Goal: Navigation & Orientation: Find specific page/section

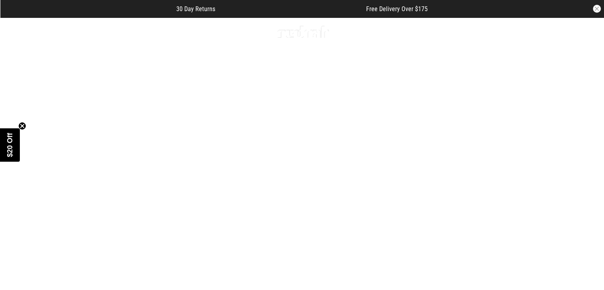
click at [22, 122] on icon "Close teaser" at bounding box center [22, 126] width 8 height 8
click at [15, 159] on button "Previous slide" at bounding box center [18, 167] width 11 height 17
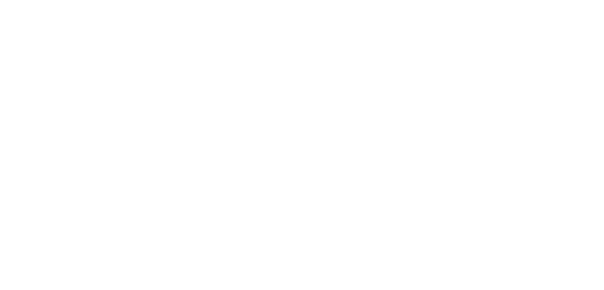
scroll to position [1, 0]
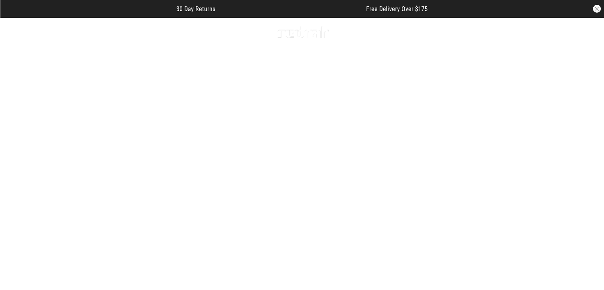
click at [11, 162] on link "3 / 4" at bounding box center [302, 166] width 604 height 302
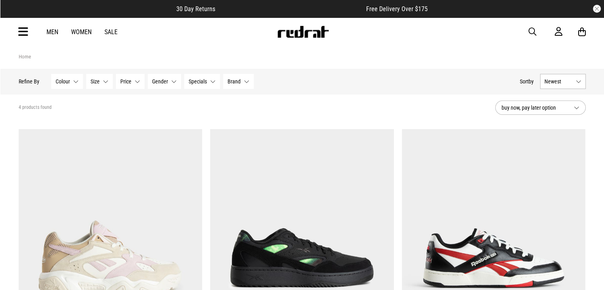
click at [22, 34] on icon at bounding box center [23, 31] width 10 height 13
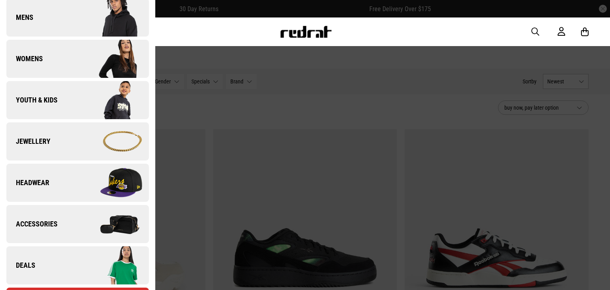
scroll to position [233, 0]
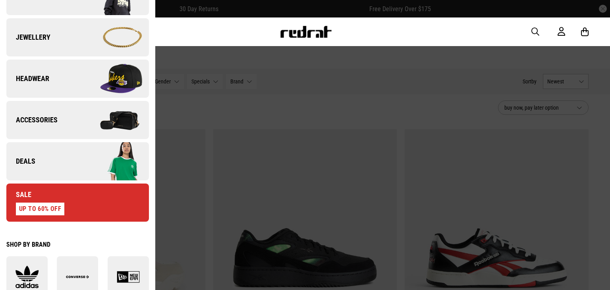
click at [77, 125] on img at bounding box center [112, 120] width 71 height 40
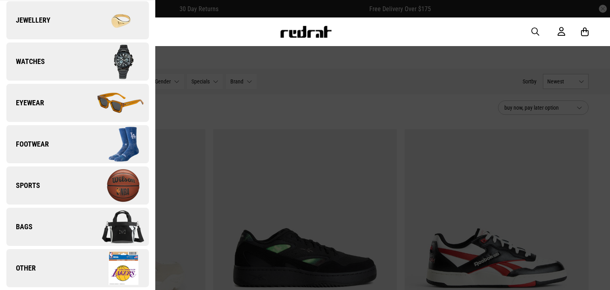
scroll to position [54, 0]
click at [103, 105] on img at bounding box center [112, 103] width 71 height 40
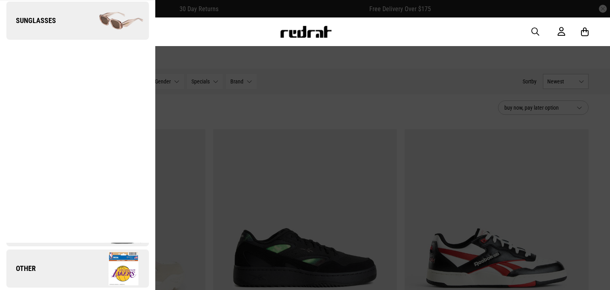
click at [68, 17] on link "Sunglasses" at bounding box center [77, 21] width 143 height 38
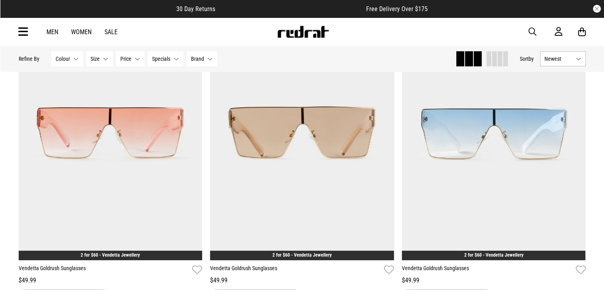
scroll to position [137, 0]
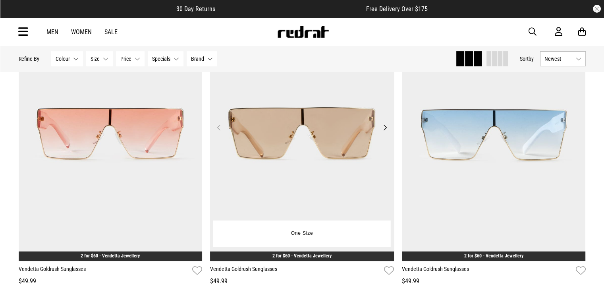
click at [383, 123] on button "Next" at bounding box center [385, 128] width 10 height 10
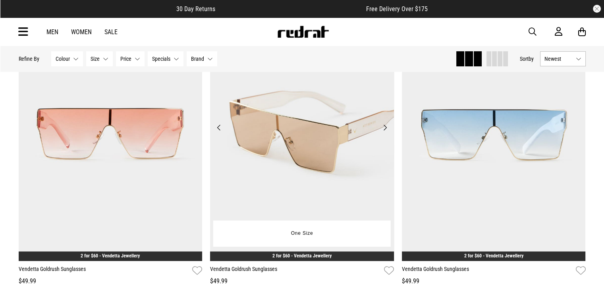
click at [384, 127] on button "Next" at bounding box center [385, 128] width 10 height 10
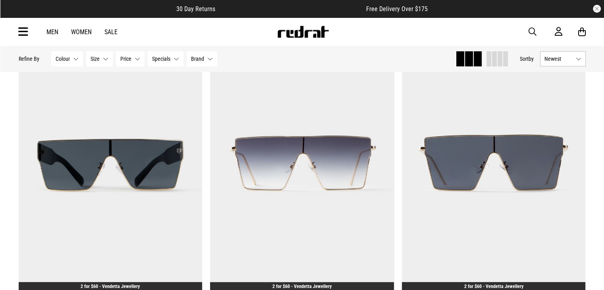
scroll to position [431, 0]
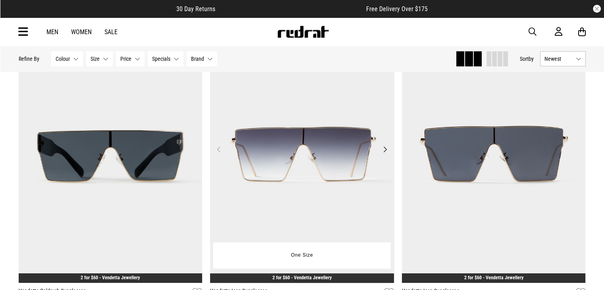
click at [386, 151] on button "Next" at bounding box center [385, 150] width 10 height 10
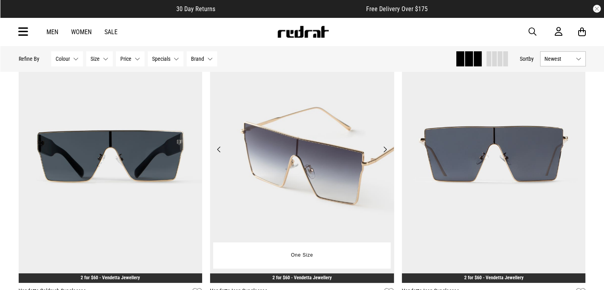
click at [386, 151] on button "Next" at bounding box center [385, 150] width 10 height 10
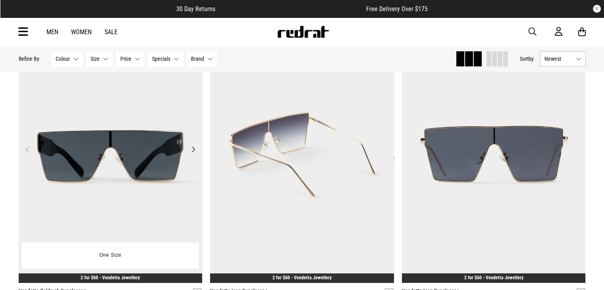
click at [197, 146] on button "Next" at bounding box center [193, 150] width 10 height 10
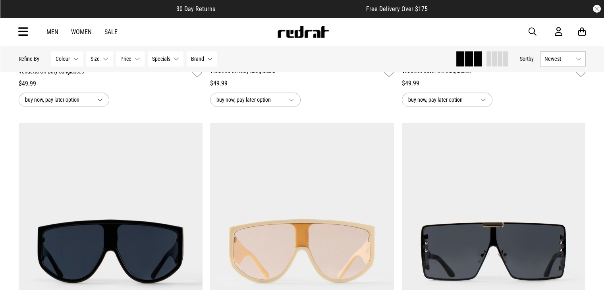
scroll to position [1081, 0]
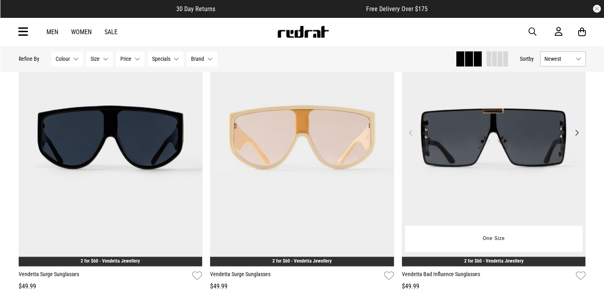
click at [572, 134] on button "Next" at bounding box center [576, 133] width 10 height 10
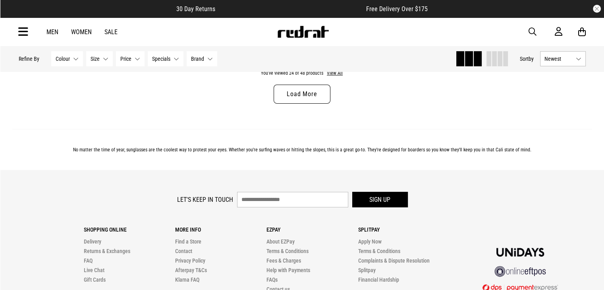
scroll to position [2625, 0]
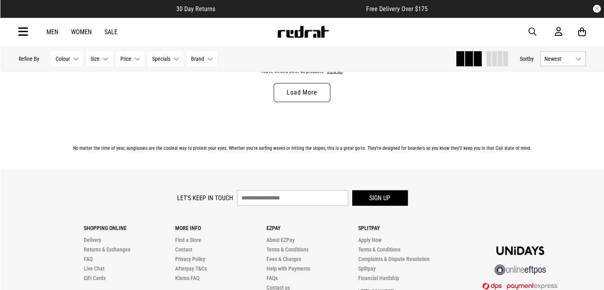
click at [327, 94] on link "Load More" at bounding box center [302, 92] width 56 height 19
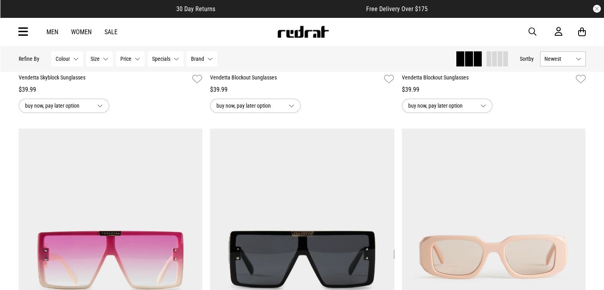
scroll to position [3934, 0]
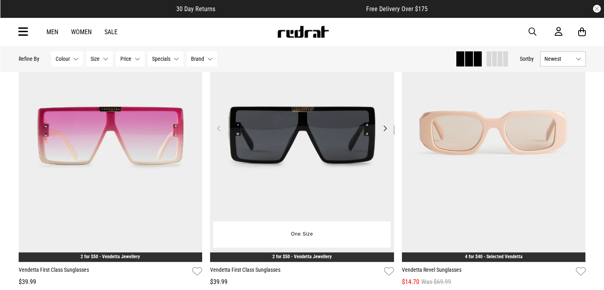
click at [383, 132] on button "Next" at bounding box center [385, 128] width 10 height 10
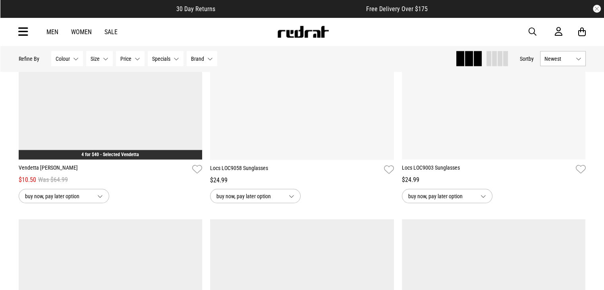
scroll to position [4670, 0]
